Goal: Transaction & Acquisition: Download file/media

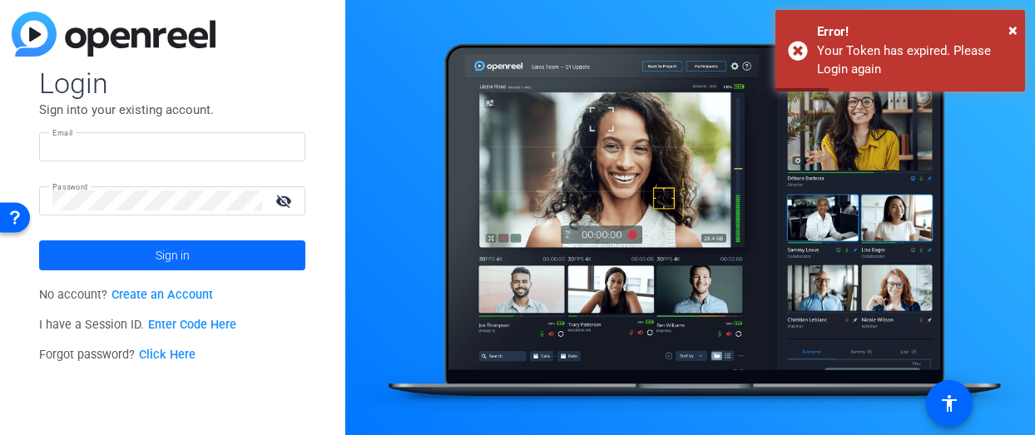
type input "[PERSON_NAME][EMAIL_ADDRESS][DOMAIN_NAME]"
click at [113, 257] on span at bounding box center [172, 255] width 266 height 40
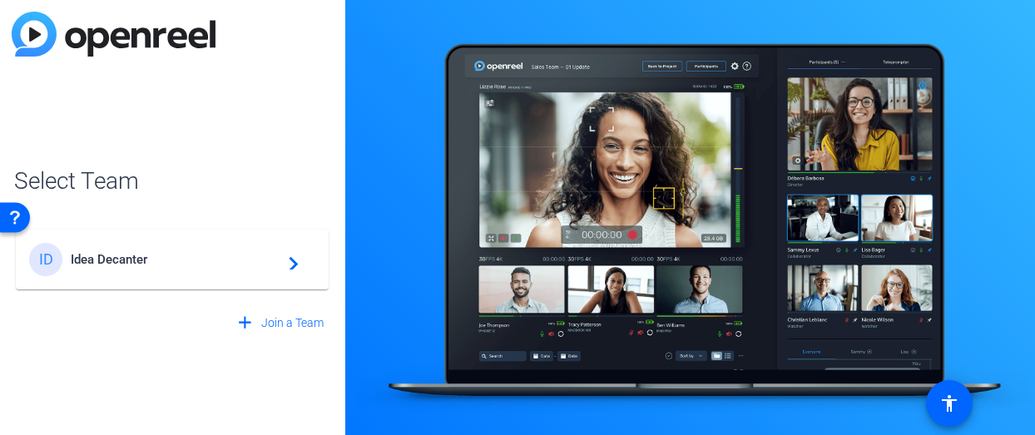
click at [168, 270] on div "ID Idea Decanter navigate_next" at bounding box center [172, 259] width 286 height 33
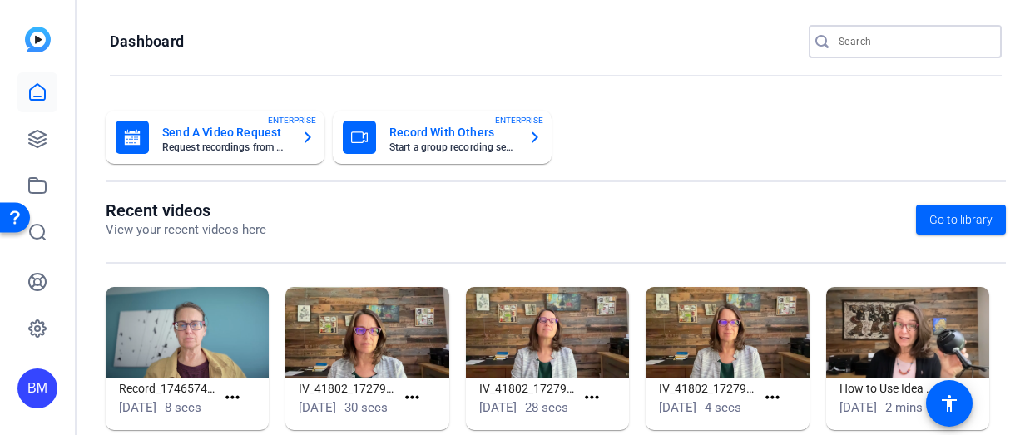
click at [911, 36] on input "Search" at bounding box center [913, 42] width 150 height 20
type input "tristar"
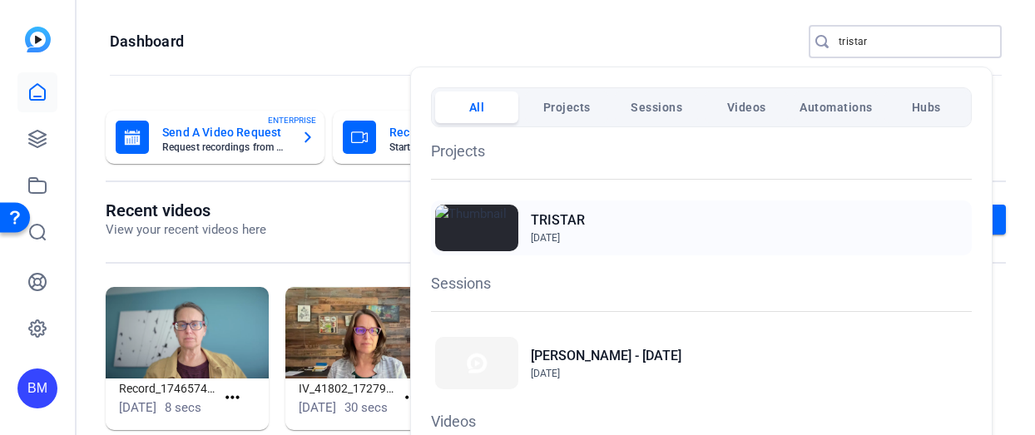
click at [529, 230] on div "TRISTAR [DATE]" at bounding box center [701, 227] width 541 height 55
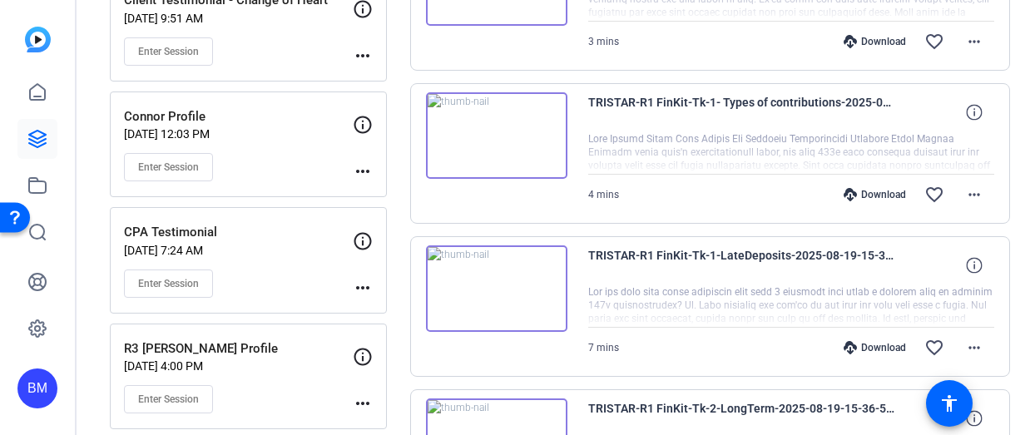
scroll to position [1492, 0]
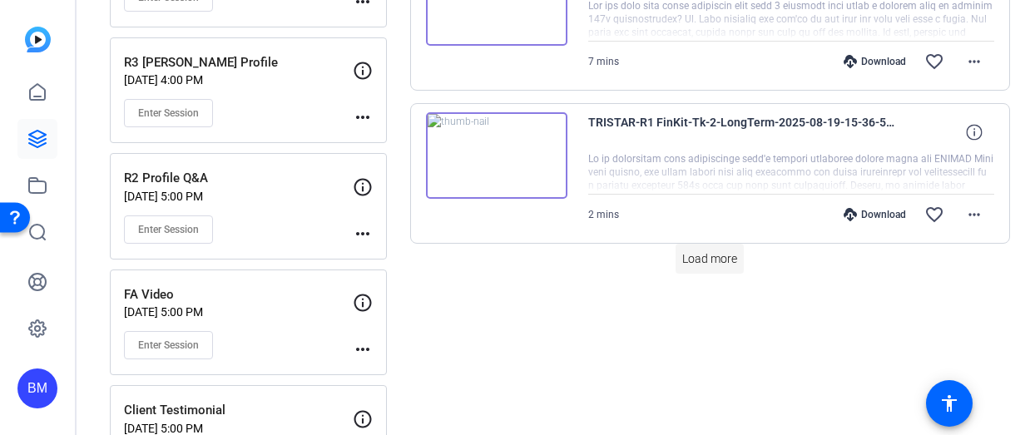
click at [700, 264] on span "Load more" at bounding box center [709, 258] width 55 height 17
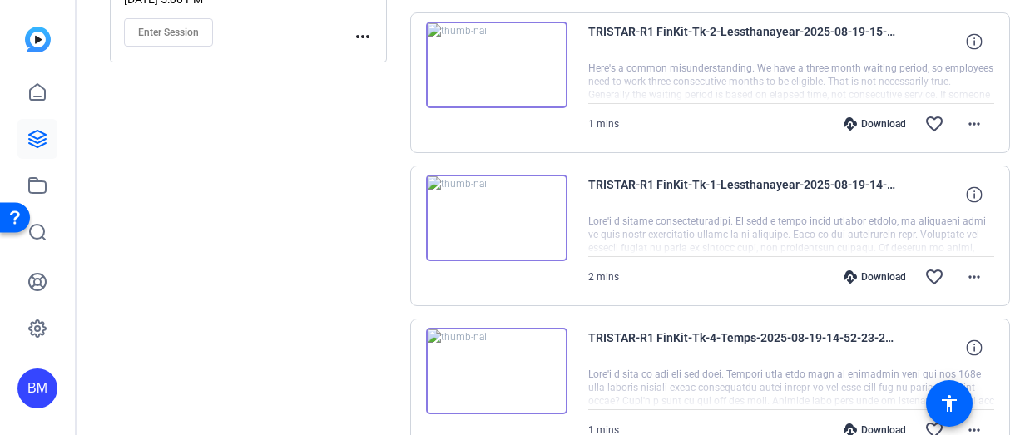
scroll to position [2646, 0]
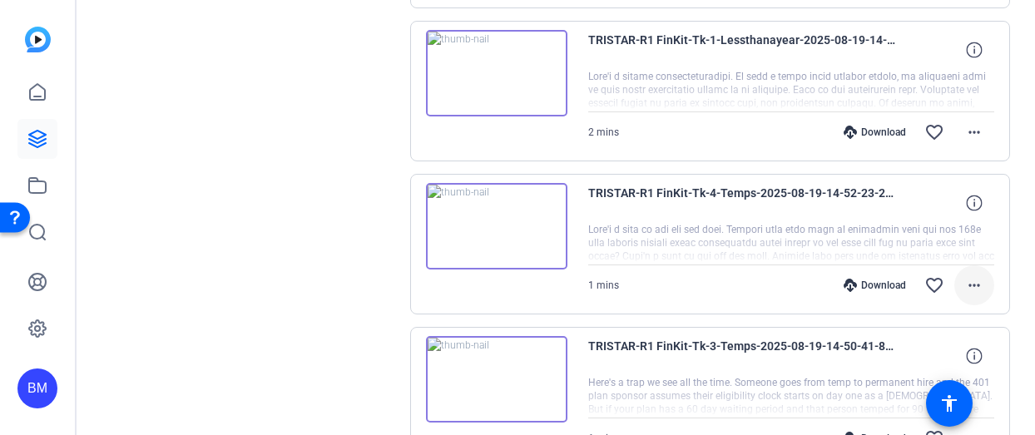
click at [967, 284] on mat-icon "more_horiz" at bounding box center [974, 285] width 20 height 20
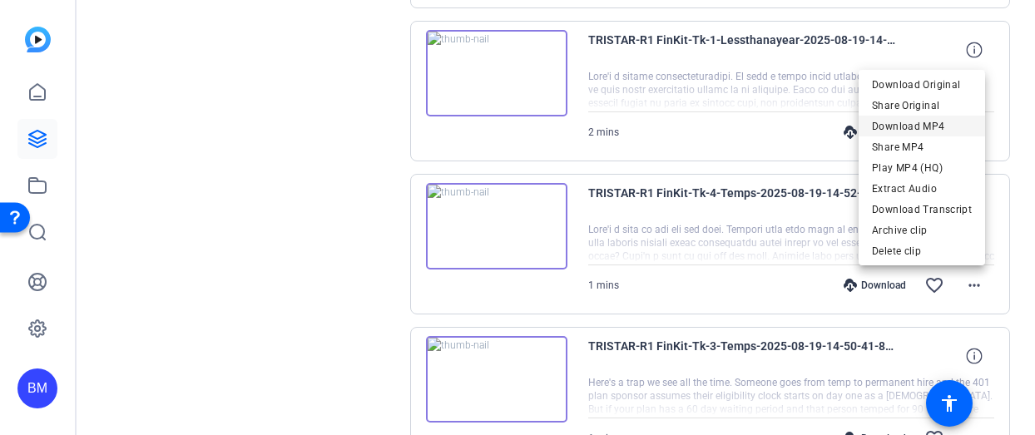
click at [888, 126] on span "Download MP4" at bounding box center [922, 126] width 100 height 20
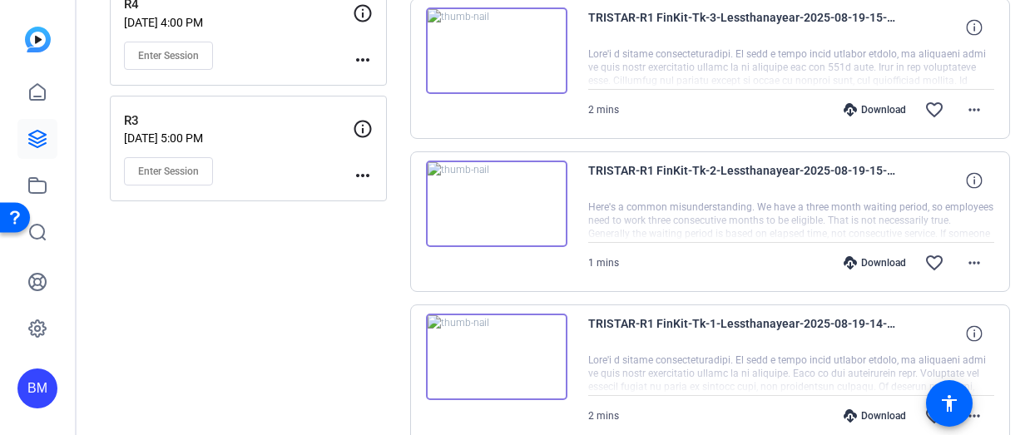
scroll to position [2354, 0]
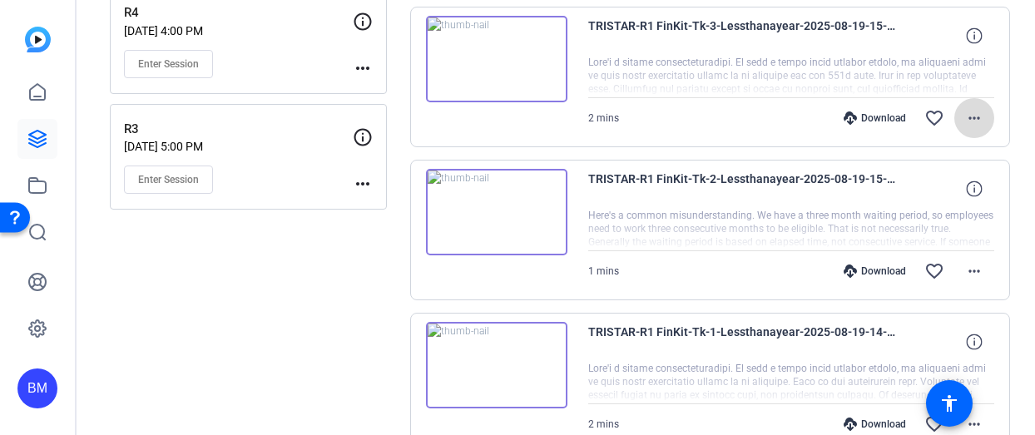
click at [975, 117] on span at bounding box center [974, 118] width 40 height 40
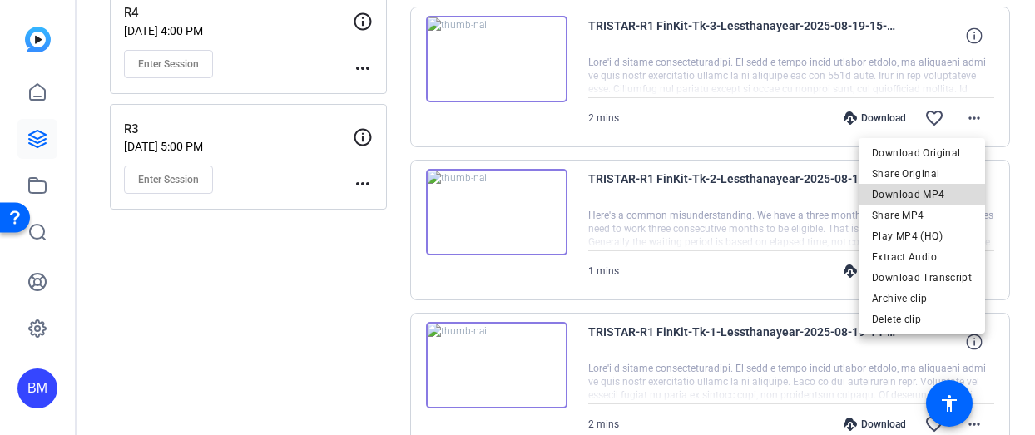
click at [926, 186] on span "Download MP4" at bounding box center [922, 195] width 100 height 20
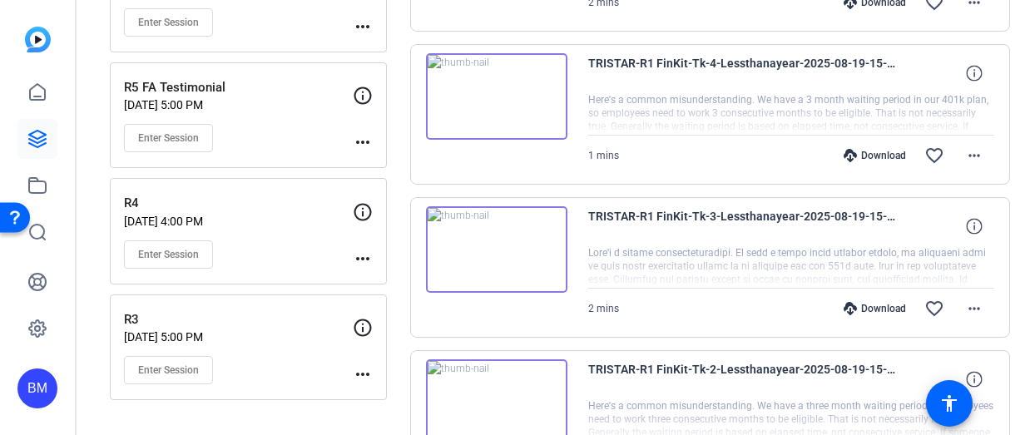
scroll to position [2090, 0]
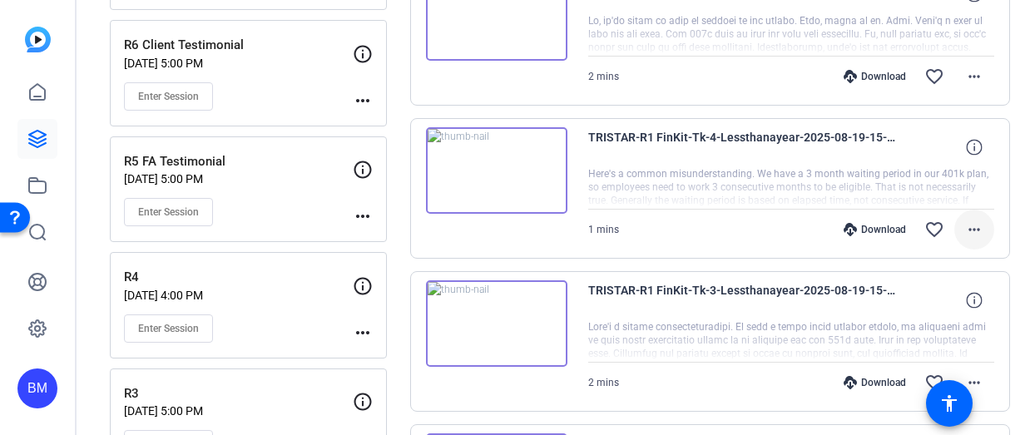
click at [964, 229] on mat-icon "more_horiz" at bounding box center [974, 230] width 20 height 20
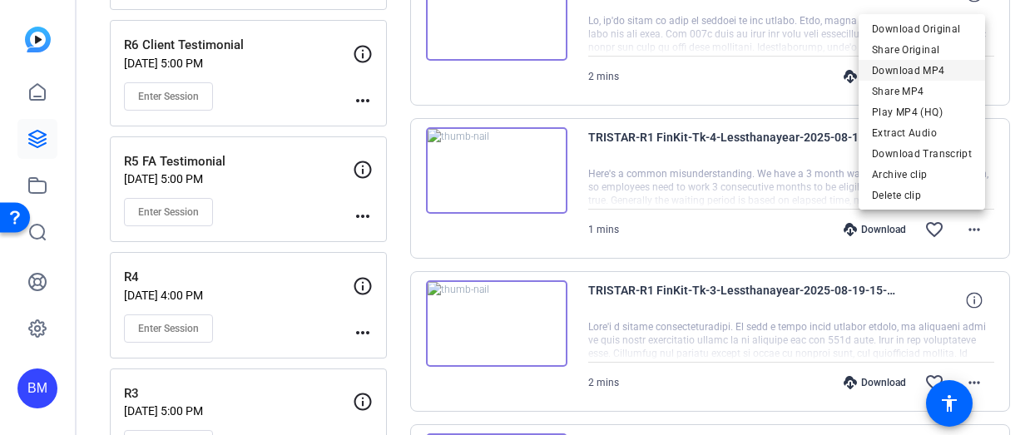
click at [884, 71] on span "Download MP4" at bounding box center [922, 71] width 100 height 20
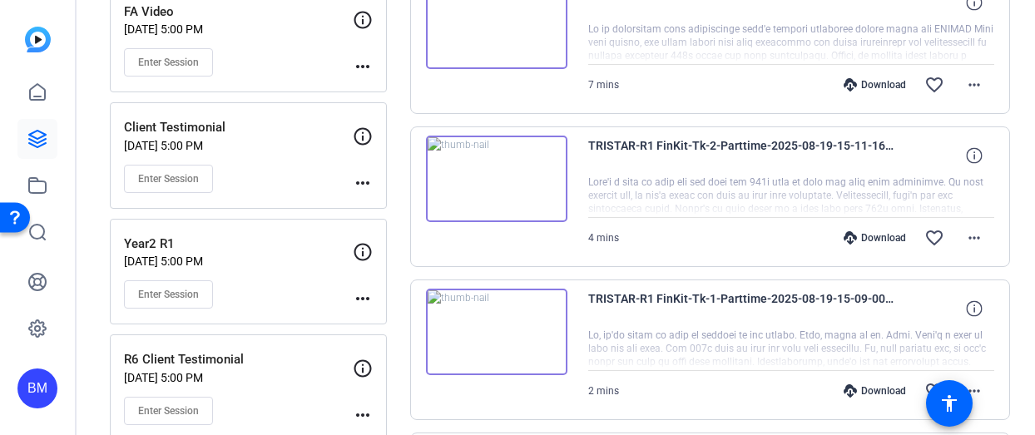
scroll to position [1754, 0]
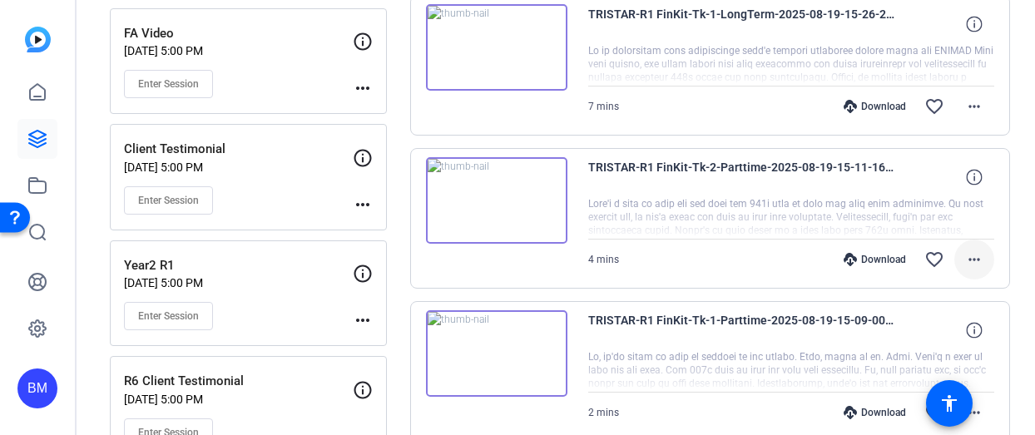
click at [964, 255] on mat-icon "more_horiz" at bounding box center [974, 260] width 20 height 20
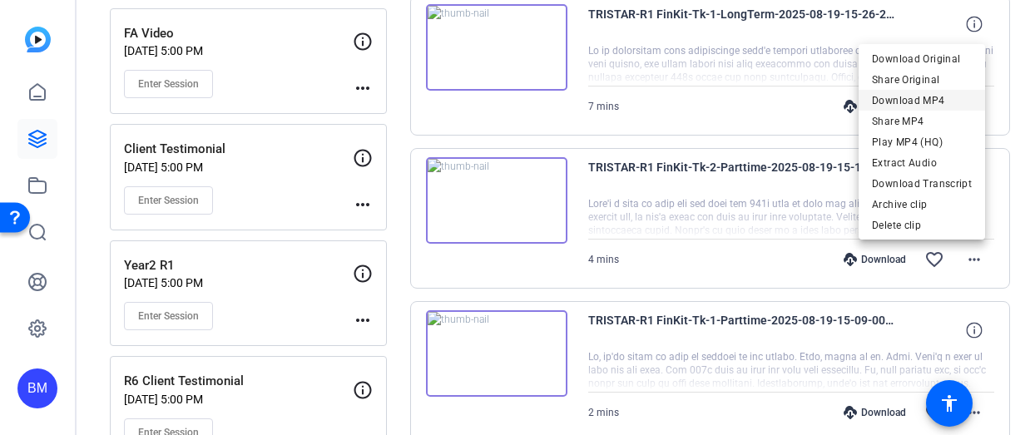
click at [895, 101] on span "Download MP4" at bounding box center [922, 101] width 100 height 20
